Goal: Task Accomplishment & Management: Manage account settings

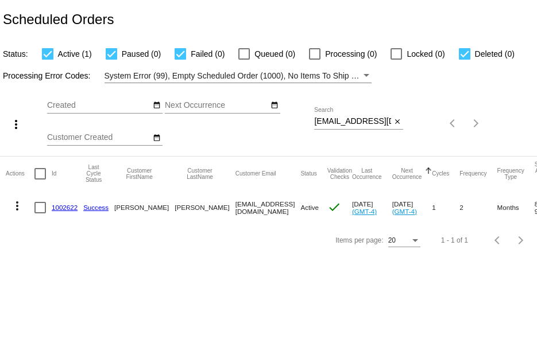
click at [312, 120] on div "Sep Jan Feb Mar Apr Su Mo" at bounding box center [180, 123] width 267 height 65
drag, startPoint x: 314, startPoint y: 122, endPoint x: 462, endPoint y: 171, distance: 155.3
click at [462, 171] on app-dashboard-scheduled-orders "Scheduled Orders Status: Active (1) Paused (0) Failed (0) Queued (0) Processing…" at bounding box center [268, 128] width 537 height 257
paste input "genevabradshaw1"
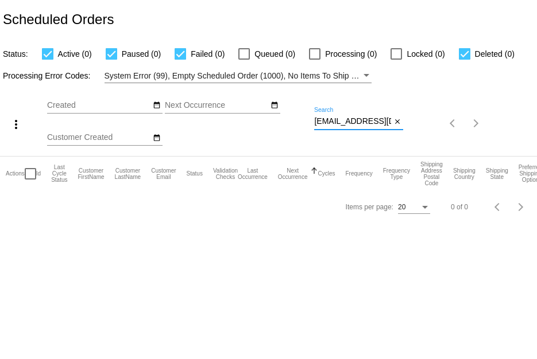
drag, startPoint x: 316, startPoint y: 121, endPoint x: 349, endPoint y: 131, distance: 34.0
click at [349, 131] on div "genevabradshaw1@gmail.com Search close" at bounding box center [358, 123] width 89 height 33
paste input "Geneva Bradshaw"
drag, startPoint x: 316, startPoint y: 122, endPoint x: 451, endPoint y: 189, distance: 150.5
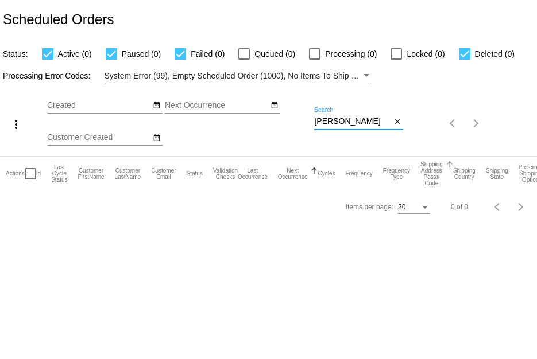
click at [451, 189] on app-dashboard-scheduled-orders "Scheduled Orders Status: Active (0) Paused (0) Failed (0) Queued (0) Processing…" at bounding box center [268, 111] width 537 height 223
drag, startPoint x: 314, startPoint y: 121, endPoint x: 420, endPoint y: 138, distance: 107.1
click at [420, 138] on div "more_vert Sep Jan Feb Mar Apr 1" at bounding box center [268, 119] width 537 height 73
paste input "shannonrudd@gmail.com"
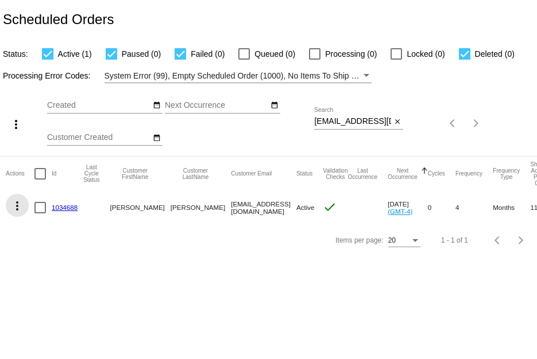
click at [16, 201] on mat-icon "more_vert" at bounding box center [17, 206] width 14 height 14
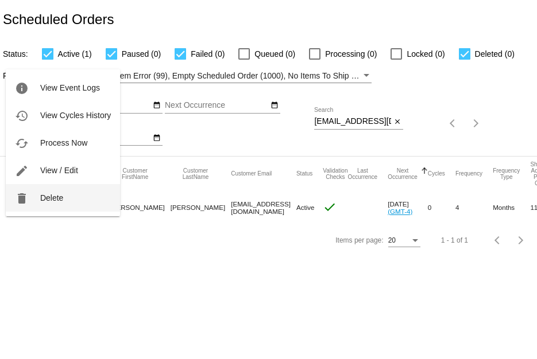
click at [60, 202] on span "Delete" at bounding box center [51, 198] width 23 height 9
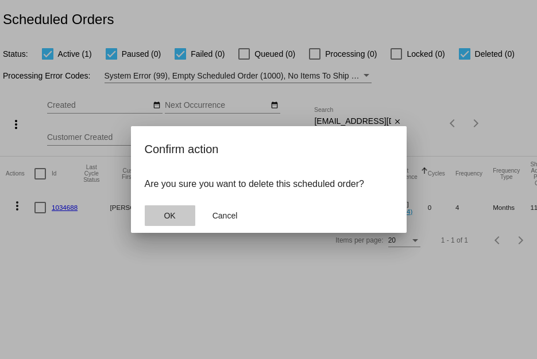
click at [172, 218] on span "OK" at bounding box center [169, 215] width 11 height 9
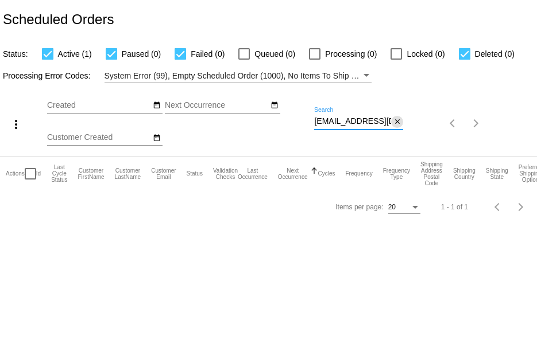
scroll to position [0, 14]
drag, startPoint x: 316, startPoint y: 122, endPoint x: 420, endPoint y: 131, distance: 104.3
click at [420, 131] on div "more_vert Sep Jan Feb Mar Apr 1" at bounding box center [268, 119] width 537 height 73
paste input "janacrutchfield@mac"
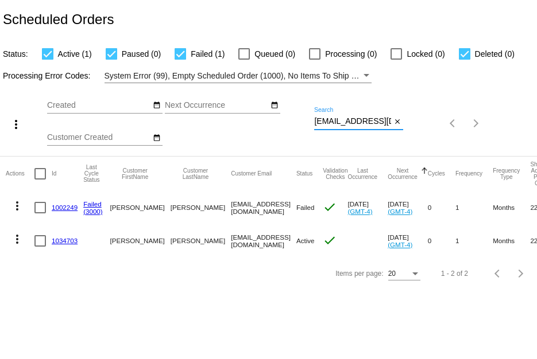
scroll to position [0, 16]
click at [483, 127] on div "more_vert Sep Jan Feb Mar Apr 1" at bounding box center [268, 119] width 537 height 73
paste input "dlott72@yahoo"
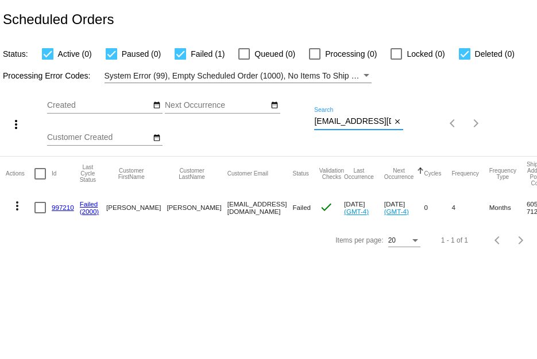
type input "dlott72@yahoo.com"
click at [58, 206] on link "997210" at bounding box center [63, 207] width 22 height 7
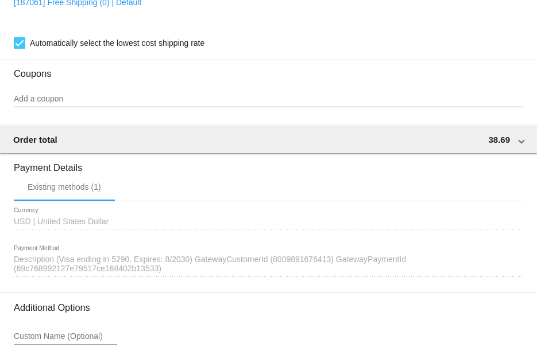
scroll to position [1034, 0]
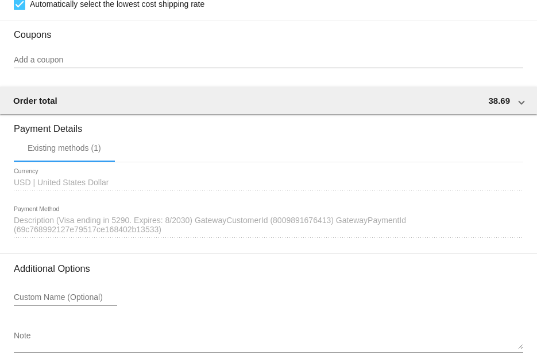
click at [171, 233] on div "1625058 Description (Visa ending in 5290. Expires: 8/2030) GatewayCustomerId (8…" at bounding box center [268, 223] width 509 height 32
drag, startPoint x: 60, startPoint y: 227, endPoint x: 189, endPoint y: 227, distance: 129.2
click at [189, 227] on span "Description (Visa ending in 5290. Expires: 8/2030) GatewayCustomerId (800989167…" at bounding box center [210, 225] width 392 height 18
copy span "Visa ending in 5290. Expires: 8/2030"
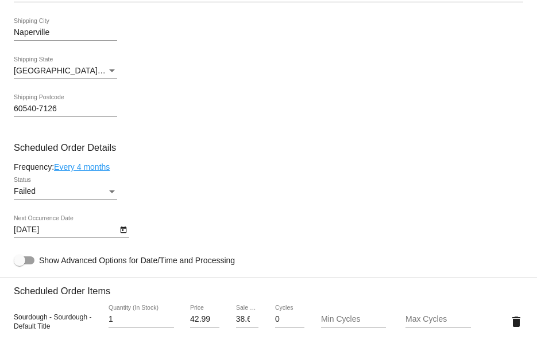
scroll to position [577, 0]
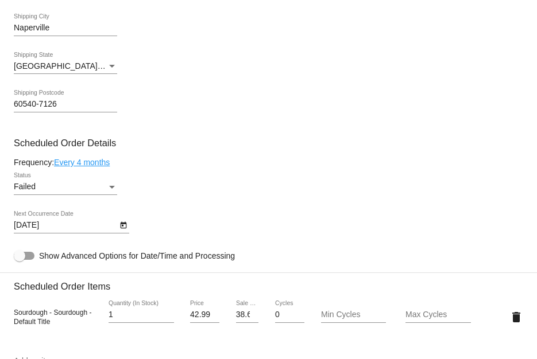
click at [100, 185] on div "Failed" at bounding box center [60, 187] width 93 height 9
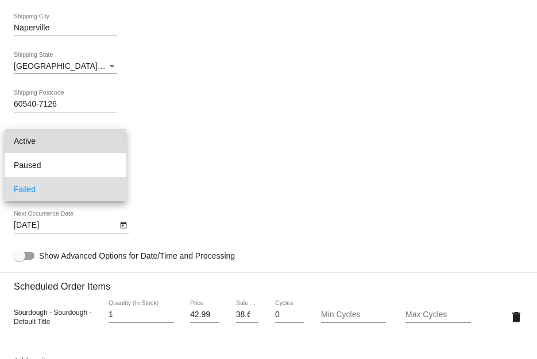
click at [86, 145] on span "Active" at bounding box center [65, 141] width 103 height 24
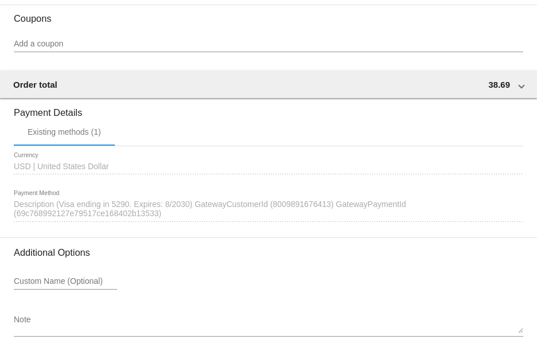
scroll to position [1093, 0]
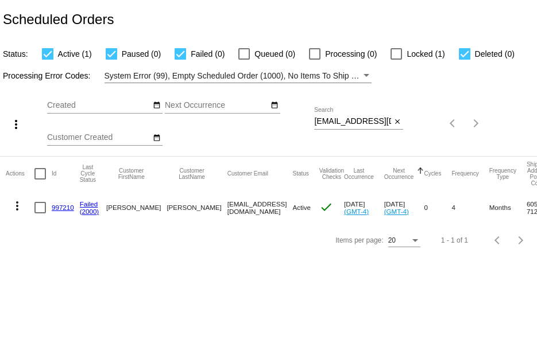
click at [17, 205] on mat-icon "more_vert" at bounding box center [17, 206] width 14 height 14
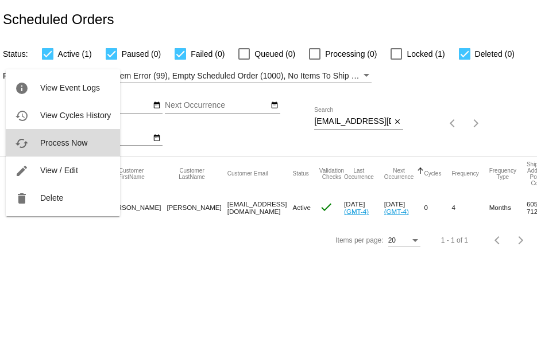
click at [48, 144] on span "Process Now" at bounding box center [63, 142] width 47 height 9
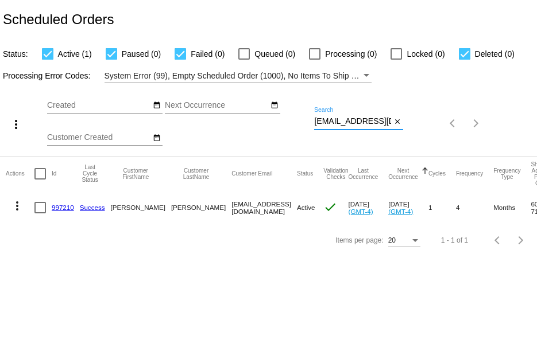
drag, startPoint x: 314, startPoint y: 121, endPoint x: 415, endPoint y: 131, distance: 101.6
click at [415, 131] on div "more_vert Sep Jan Feb Mar Apr 1" at bounding box center [268, 119] width 537 height 73
paste input "tamara.lynn.sheldon@gmail"
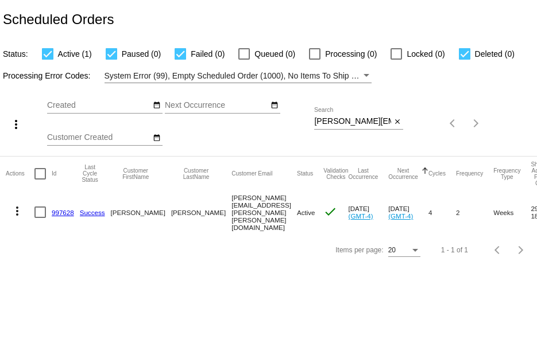
drag, startPoint x: 314, startPoint y: 121, endPoint x: 330, endPoint y: 120, distance: 16.1
click at [338, 118] on div "more_vert Sep Jan Feb Mar Apr 1" at bounding box center [268, 119] width 537 height 73
click at [330, 120] on input "tamara.lynn.sheldon@gmail.com" at bounding box center [352, 121] width 77 height 9
drag, startPoint x: 314, startPoint y: 122, endPoint x: 416, endPoint y: 163, distance: 109.5
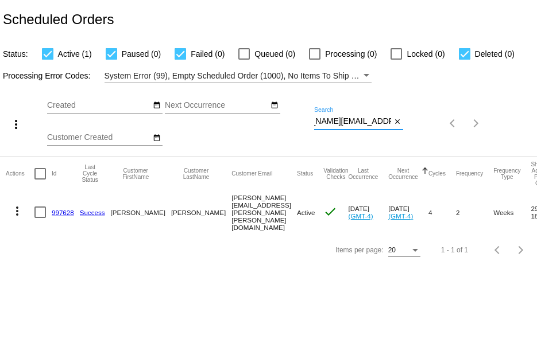
click at [416, 163] on app-dashboard-scheduled-orders "Scheduled Orders Status: Active (1) Paused (0) Failed (0) Queued (0) Processing…" at bounding box center [268, 133] width 537 height 266
paste input "conniecurry@hot"
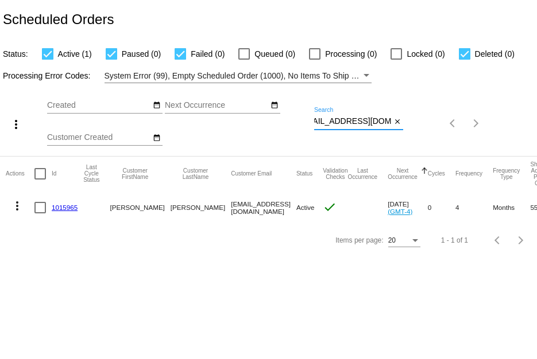
type input "conniecurry@hotmail.com"
click at [69, 204] on link "1015965" at bounding box center [65, 207] width 26 height 7
